Goal: Transaction & Acquisition: Purchase product/service

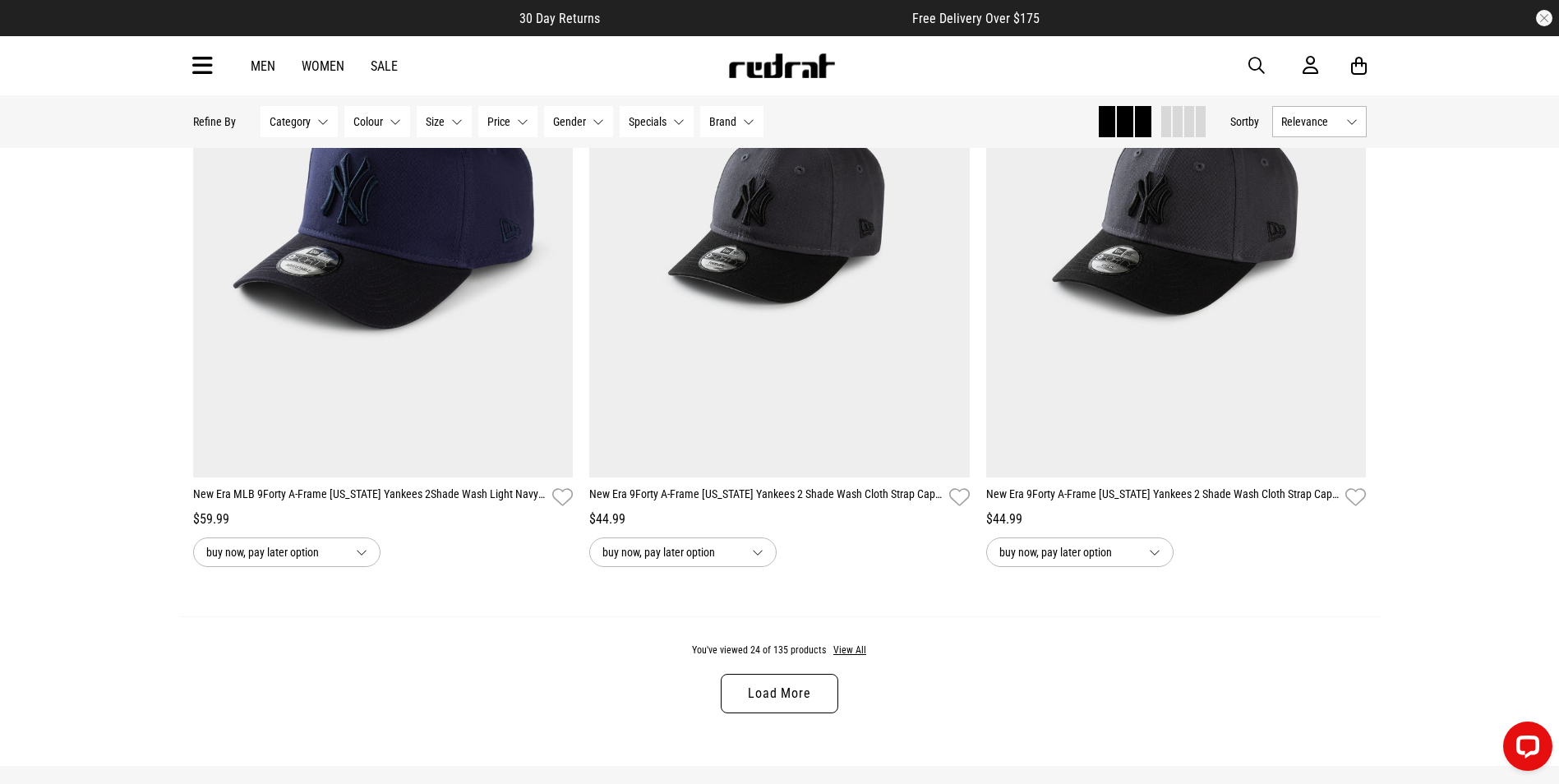
click at [1264, 61] on span "button" at bounding box center [1256, 66] width 17 height 20
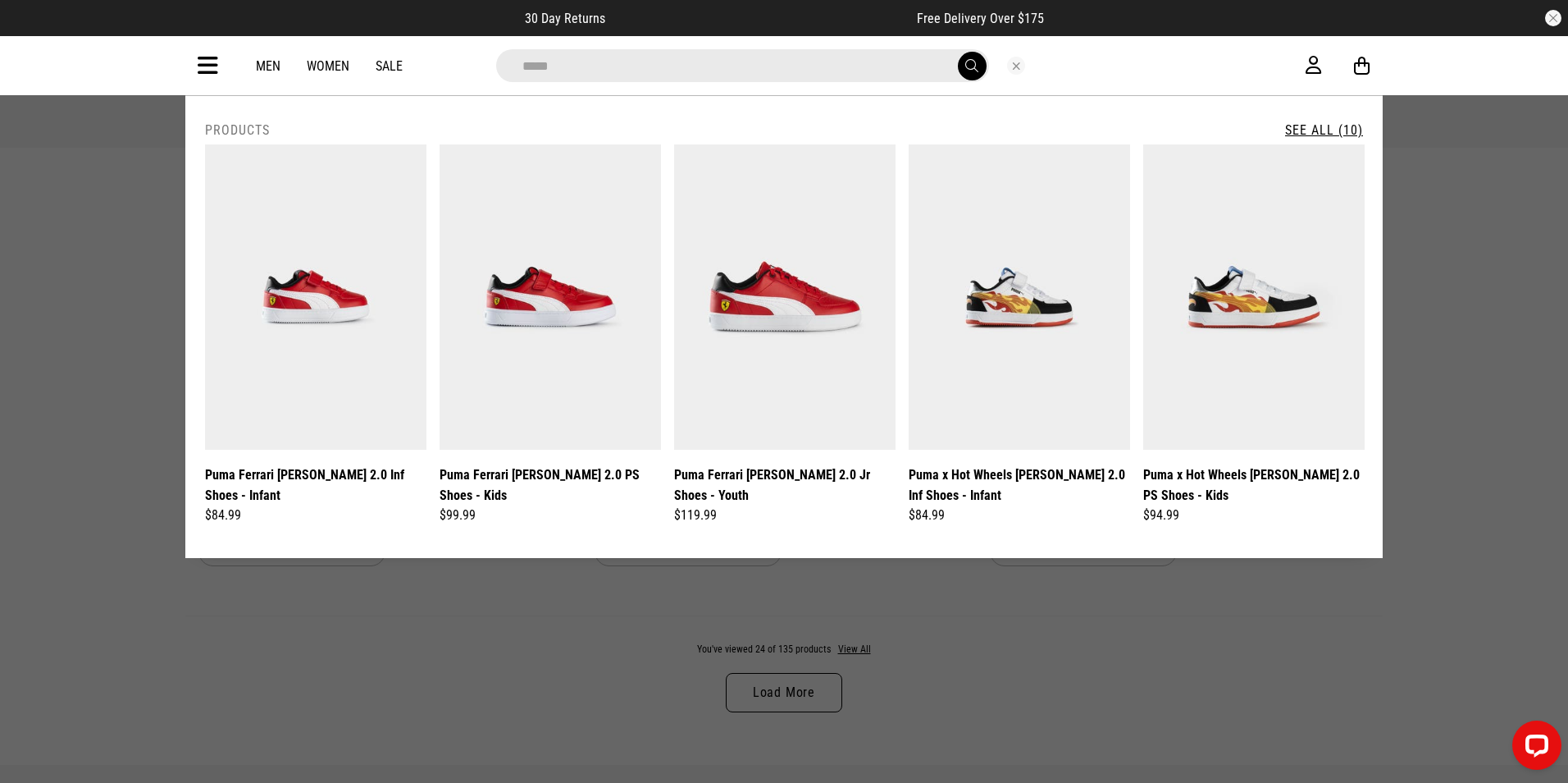
type input "*****"
click at [1298, 132] on link "See All (10)" at bounding box center [1324, 130] width 78 height 16
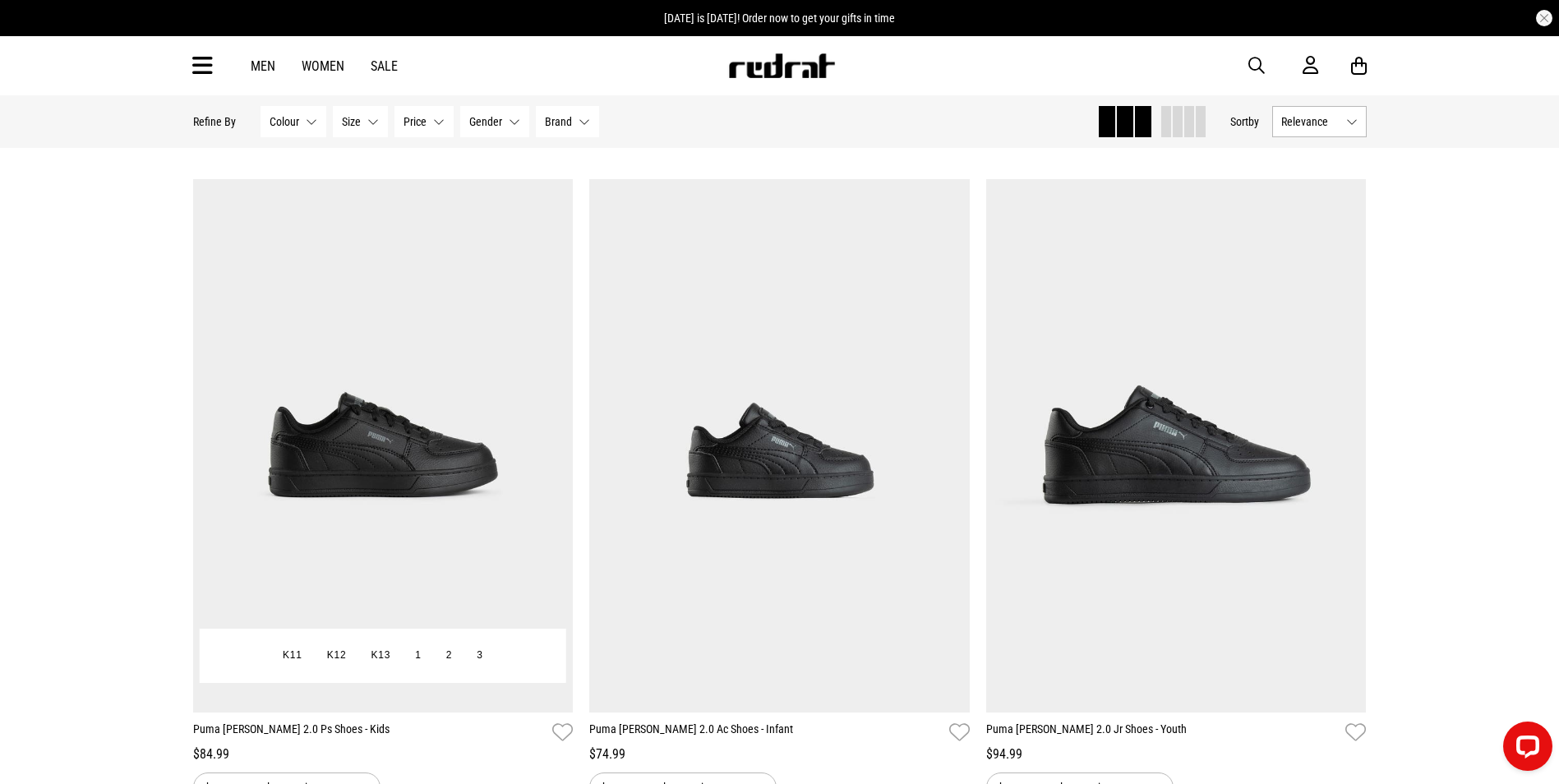
click at [339, 352] on img at bounding box center [383, 445] width 381 height 532
